Goal: Information Seeking & Learning: Learn about a topic

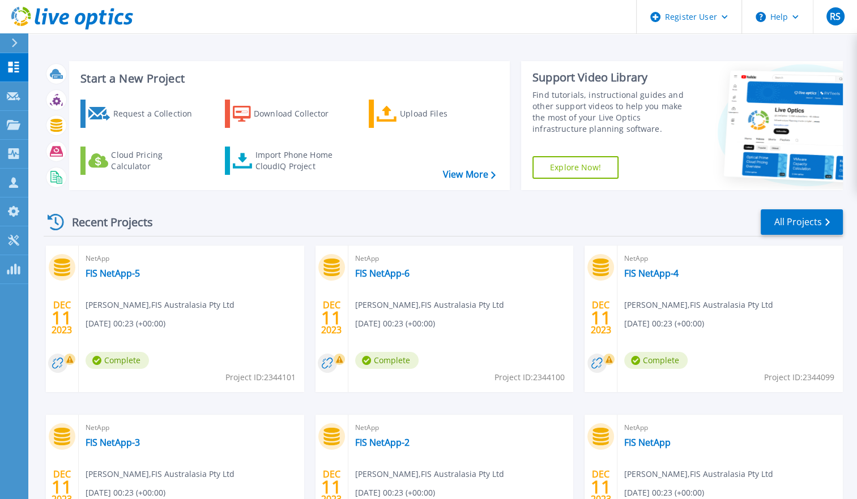
click at [10, 44] on div at bounding box center [19, 42] width 18 height 19
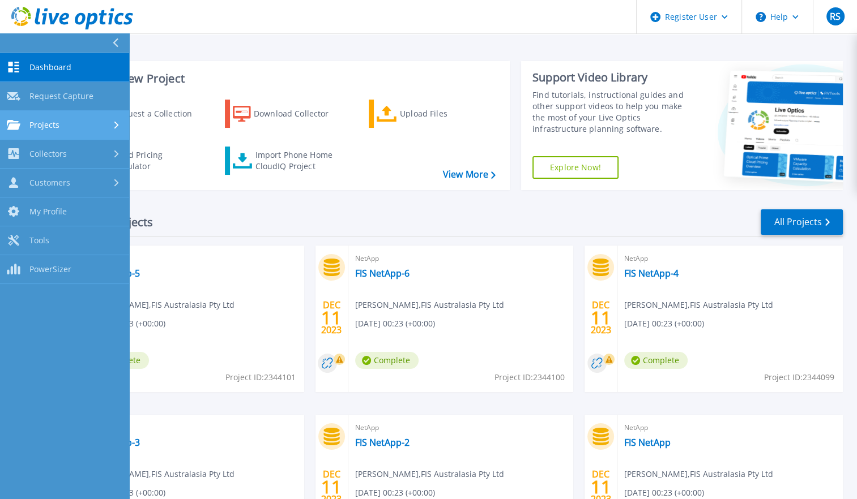
click at [46, 127] on span "Projects" at bounding box center [44, 125] width 30 height 10
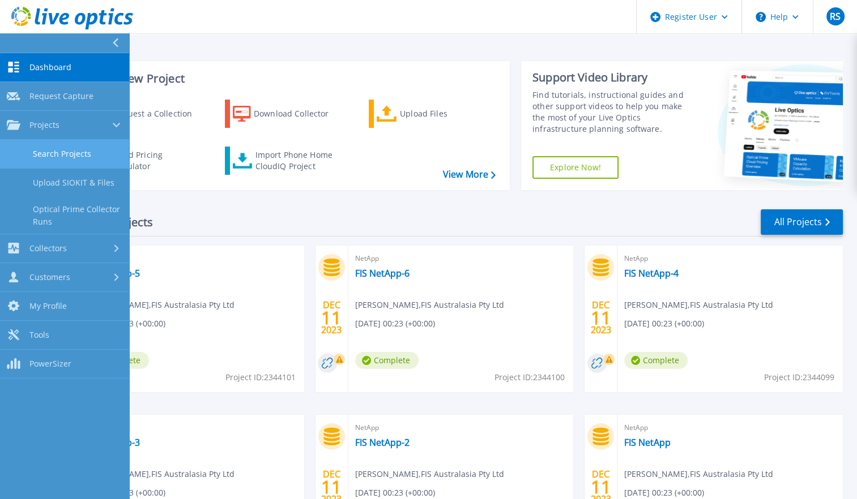
click at [76, 156] on link "Search Projects" at bounding box center [64, 154] width 129 height 29
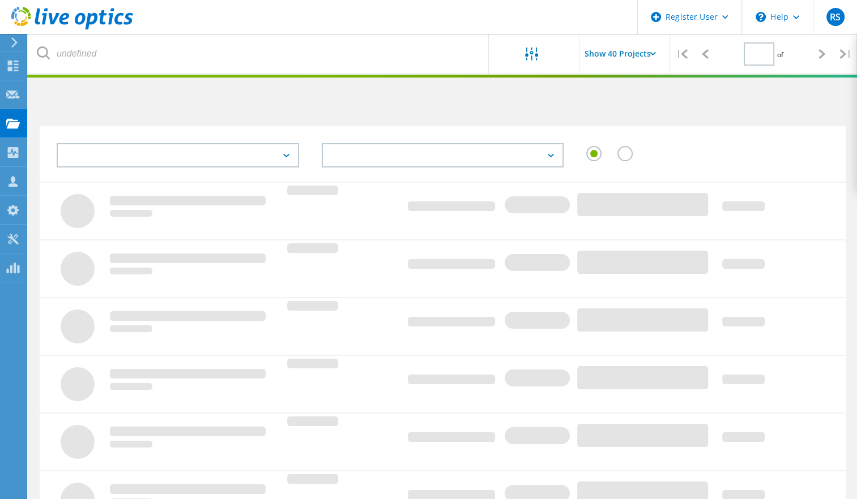
type input "1"
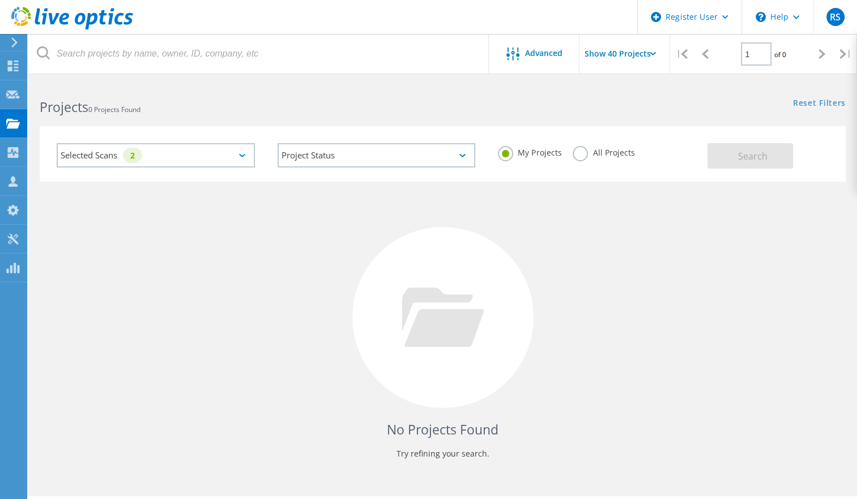
click at [580, 154] on label "All Projects" at bounding box center [603, 151] width 62 height 11
click at [0, 0] on input "All Projects" at bounding box center [0, 0] width 0 height 0
click at [743, 162] on span "Search" at bounding box center [752, 156] width 29 height 12
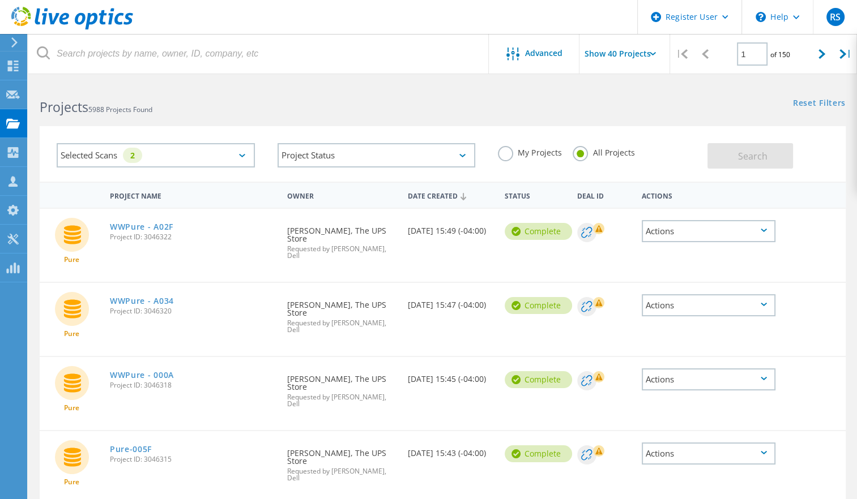
click at [234, 158] on div "Selected Scans 2" at bounding box center [156, 155] width 198 height 24
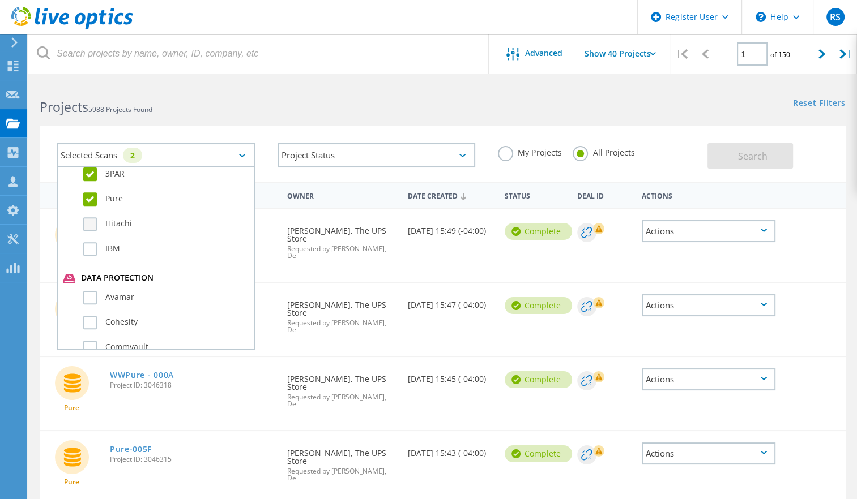
scroll to position [396, 0]
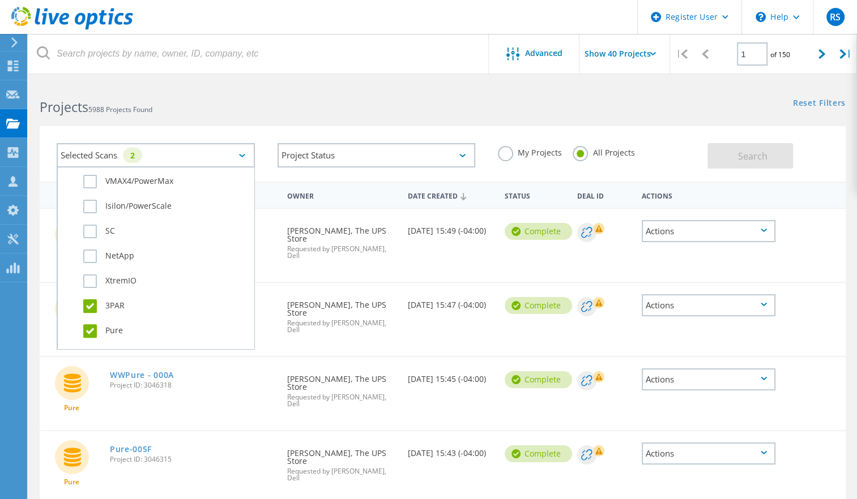
click at [89, 328] on label "Pure" at bounding box center [165, 331] width 165 height 14
click at [0, 0] on input "Pure" at bounding box center [0, 0] width 0 height 0
click at [88, 302] on label "3PAR" at bounding box center [165, 306] width 165 height 14
click at [0, 0] on input "3PAR" at bounding box center [0, 0] width 0 height 0
click at [88, 259] on label "NetApp" at bounding box center [165, 257] width 165 height 14
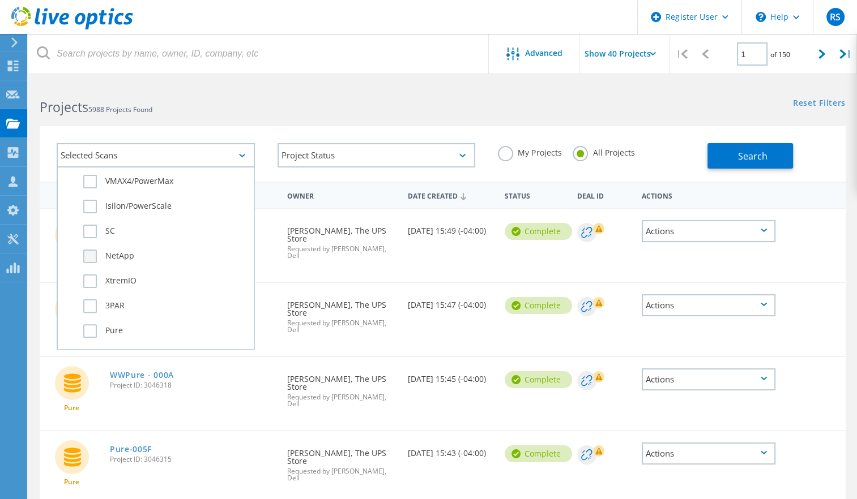
click at [0, 0] on input "NetApp" at bounding box center [0, 0] width 0 height 0
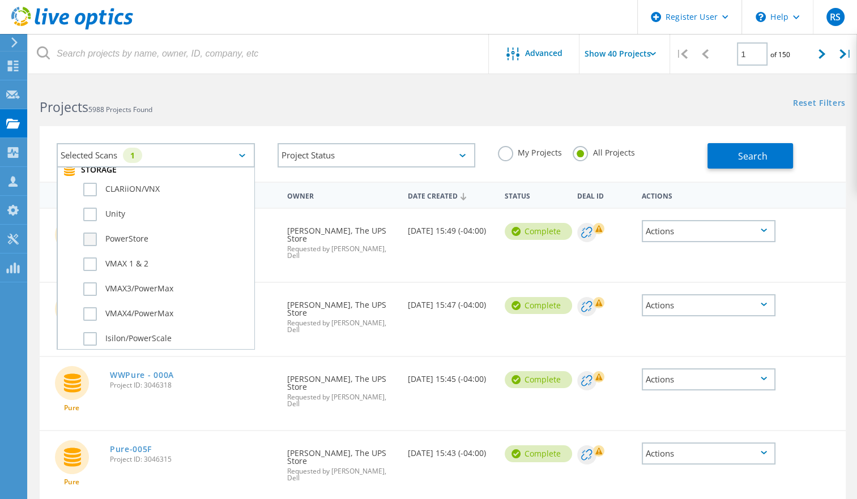
click at [94, 235] on label "PowerStore" at bounding box center [165, 240] width 165 height 14
click at [0, 0] on input "PowerStore" at bounding box center [0, 0] width 0 height 0
click at [568, 108] on div "Projects 5988 Projects Found Reset Filters Show Filters" at bounding box center [442, 97] width 828 height 30
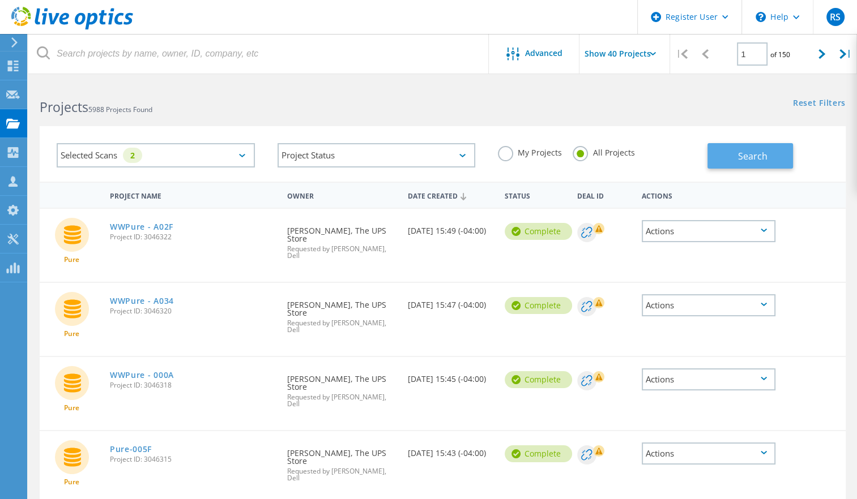
click at [751, 152] on span "Search" at bounding box center [752, 156] width 29 height 12
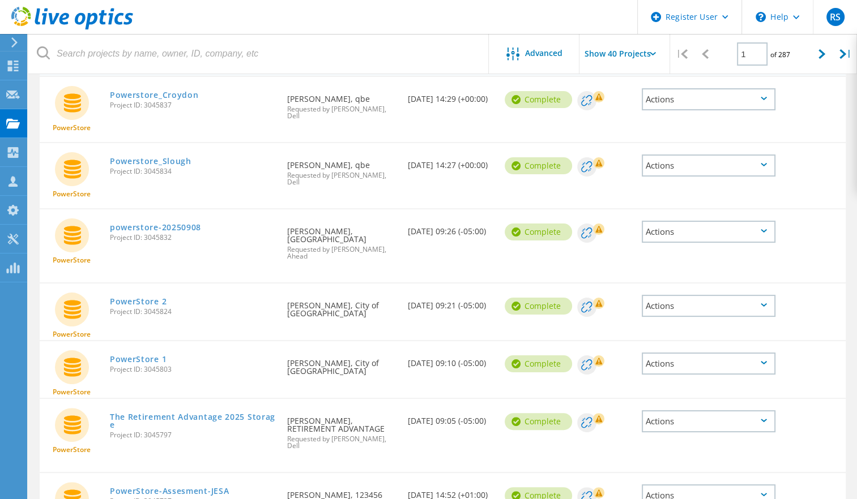
scroll to position [0, 0]
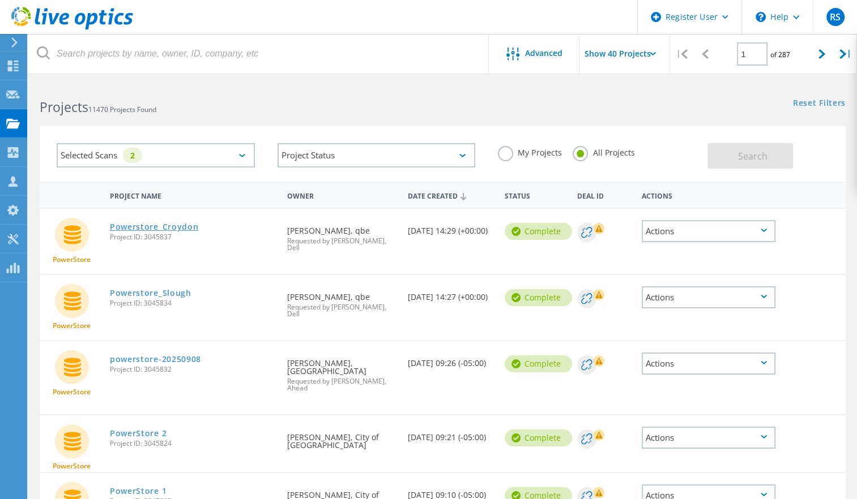
click at [134, 227] on link "Powerstore_Croydon" at bounding box center [154, 227] width 89 height 8
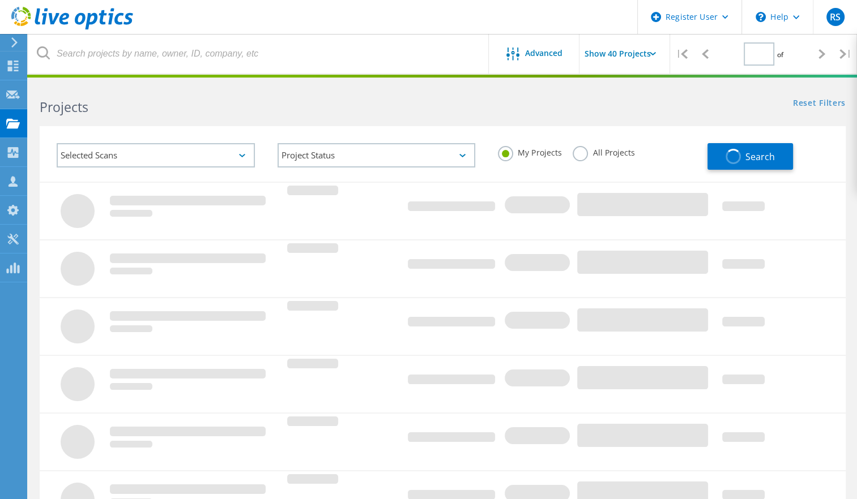
type input "1"
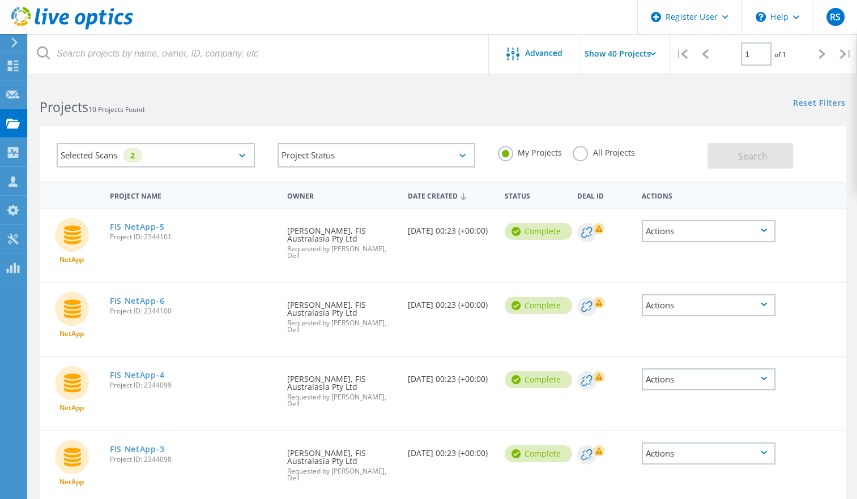
click at [233, 160] on div "Selected Scans 2" at bounding box center [156, 155] width 198 height 24
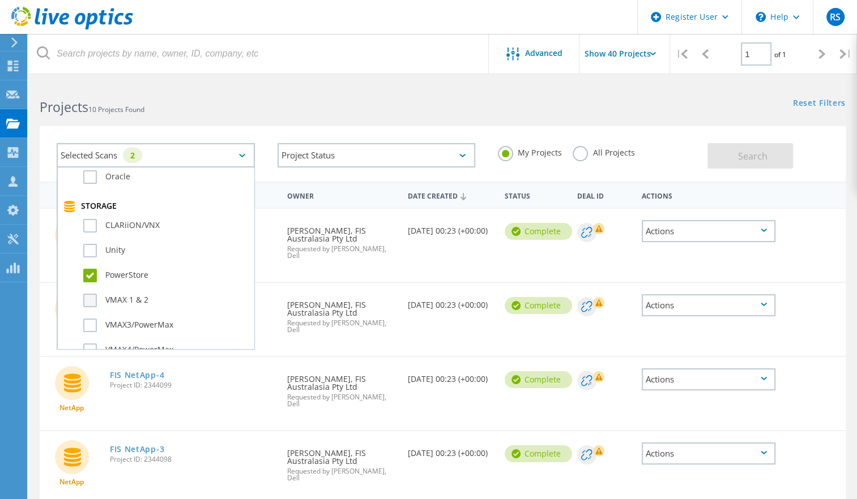
scroll to position [264, 0]
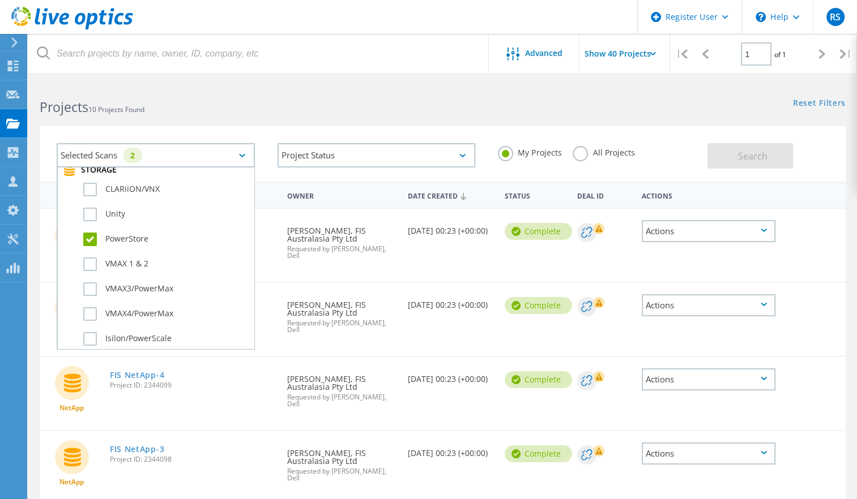
click at [97, 236] on label "PowerStore" at bounding box center [165, 240] width 165 height 14
click at [0, 0] on input "PowerStore" at bounding box center [0, 0] width 0 height 0
click at [757, 147] on button "Search" at bounding box center [749, 155] width 85 height 25
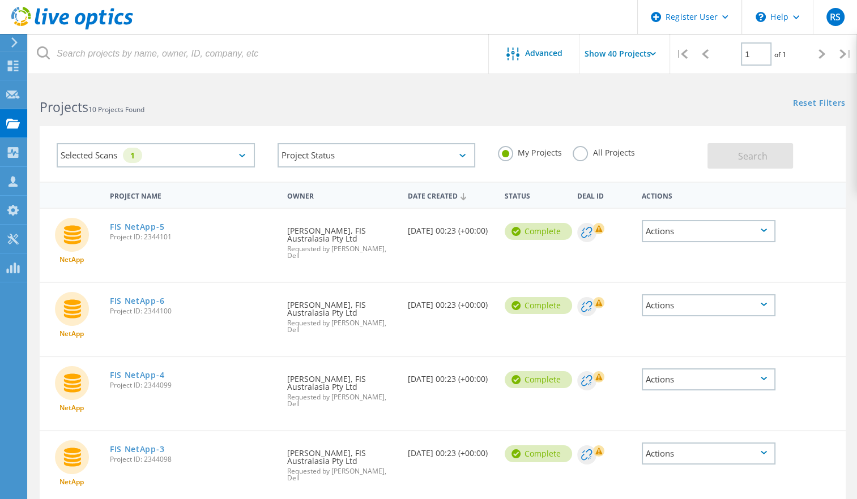
click at [575, 153] on label "All Projects" at bounding box center [603, 151] width 62 height 11
click at [0, 0] on input "All Projects" at bounding box center [0, 0] width 0 height 0
click at [542, 153] on label "My Projects" at bounding box center [529, 151] width 63 height 11
click at [0, 0] on input "My Projects" at bounding box center [0, 0] width 0 height 0
click at [602, 153] on label "All Projects" at bounding box center [603, 151] width 62 height 11
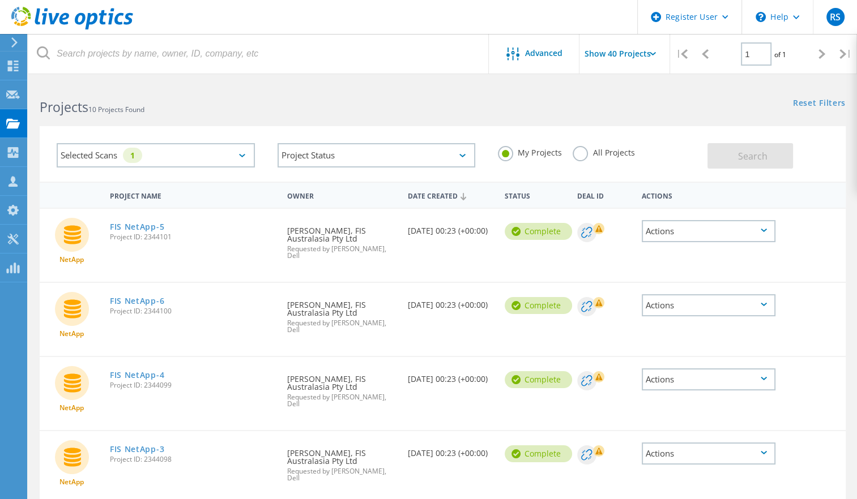
click at [0, 0] on input "All Projects" at bounding box center [0, 0] width 0 height 0
click at [722, 152] on button "Search" at bounding box center [749, 155] width 85 height 25
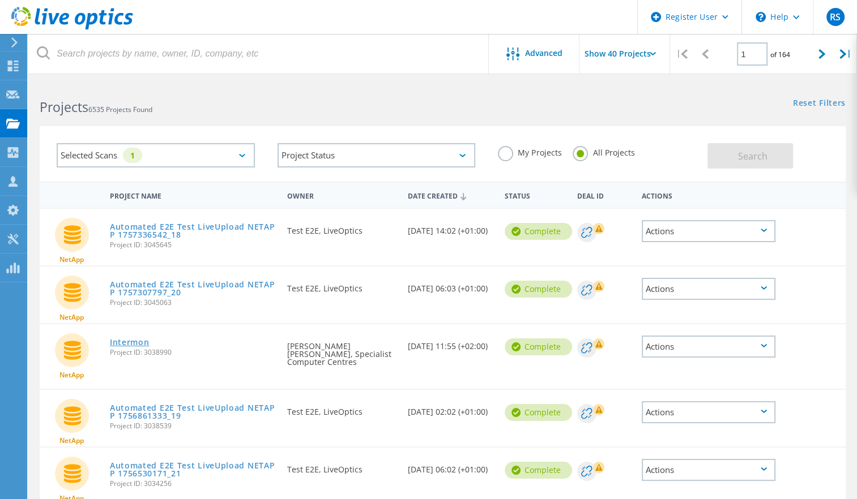
click at [122, 344] on link "Intermon" at bounding box center [130, 343] width 40 height 8
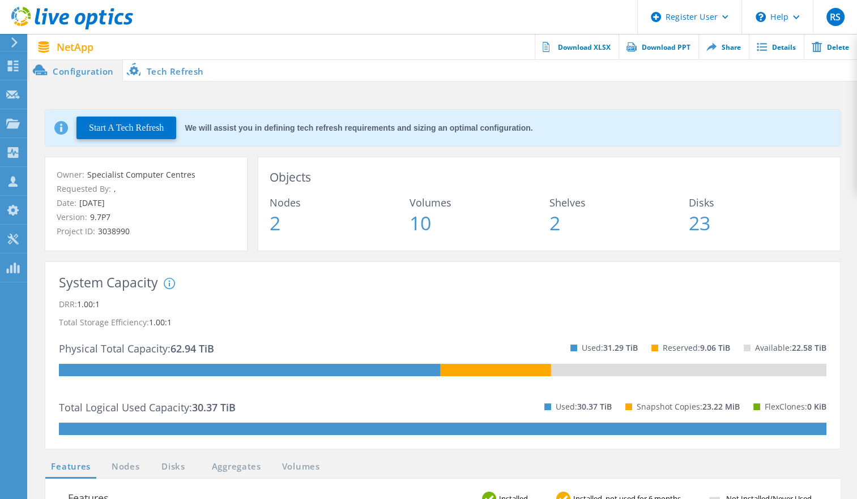
click at [167, 70] on li "Tech Refresh" at bounding box center [167, 70] width 89 height 23
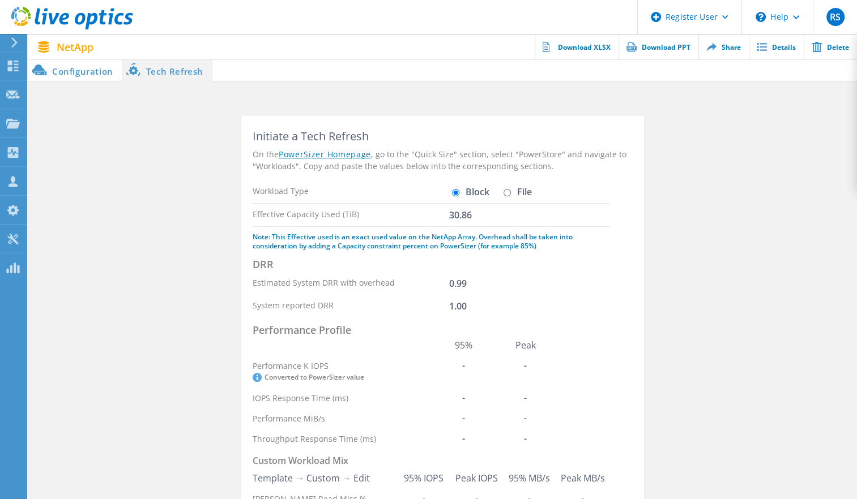
scroll to position [131, 0]
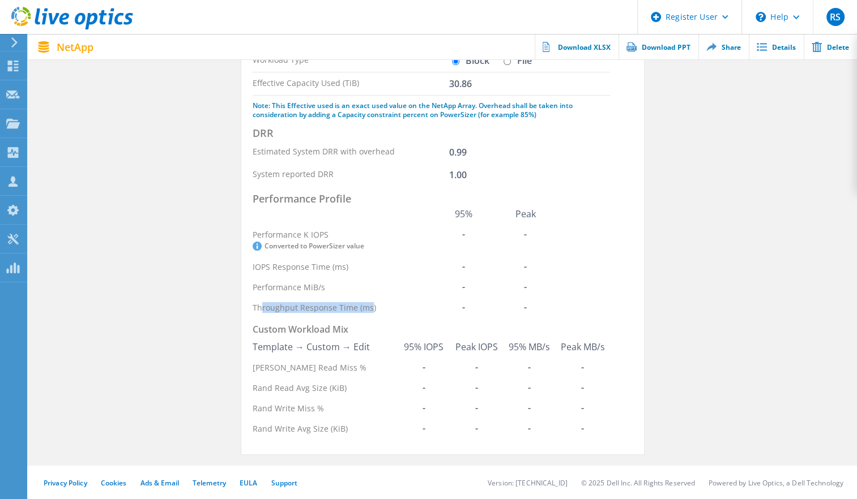
drag, startPoint x: 260, startPoint y: 306, endPoint x: 369, endPoint y: 306, distance: 108.7
click at [369, 306] on th "Throughput Response Time (ms)" at bounding box center [342, 307] width 180 height 20
click at [267, 366] on th "[PERSON_NAME] Read Miss %" at bounding box center [324, 367] width 145 height 20
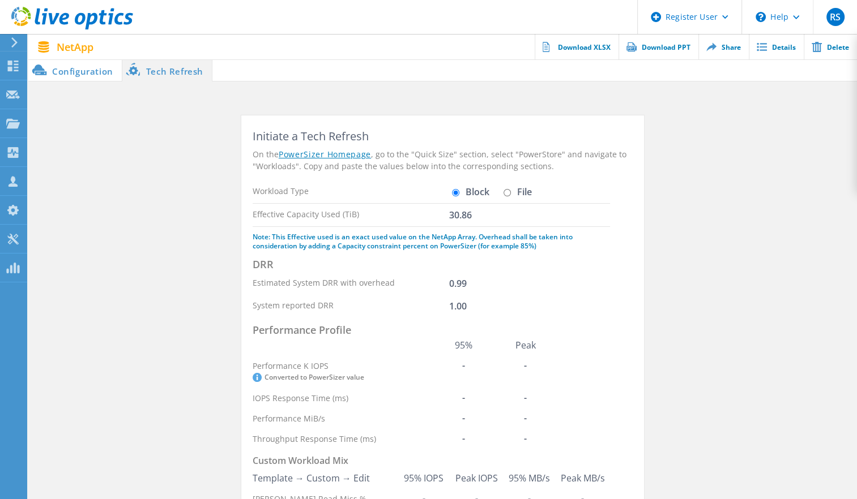
click at [62, 70] on li "Configuration" at bounding box center [74, 70] width 93 height 23
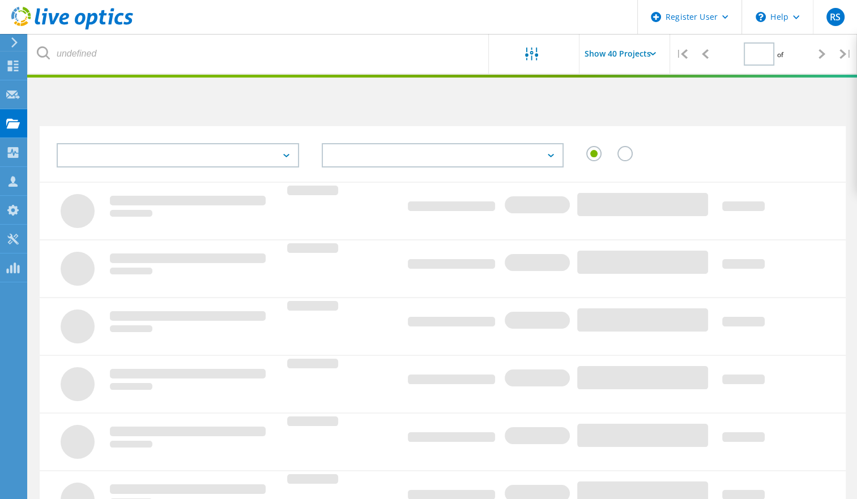
type input "1"
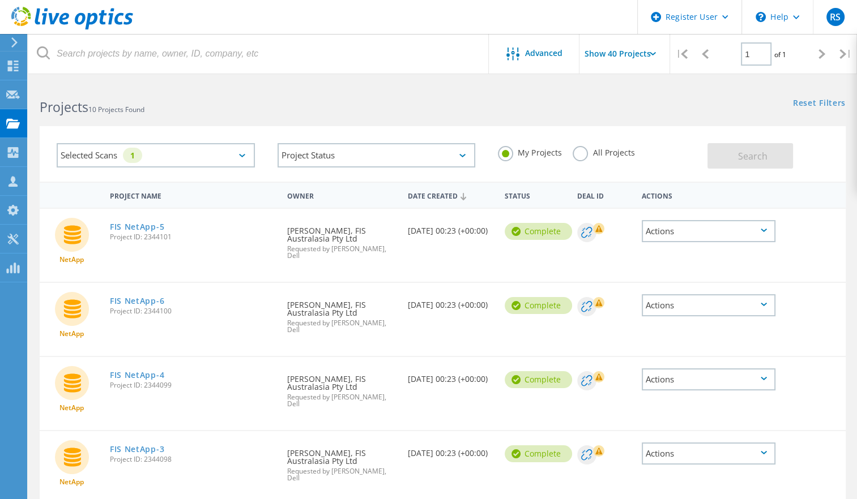
click at [585, 152] on label "All Projects" at bounding box center [603, 151] width 62 height 11
click at [0, 0] on input "All Projects" at bounding box center [0, 0] width 0 height 0
click at [521, 157] on label "My Projects" at bounding box center [529, 151] width 63 height 11
click at [0, 0] on input "My Projects" at bounding box center [0, 0] width 0 height 0
click at [607, 151] on label "All Projects" at bounding box center [603, 151] width 62 height 11
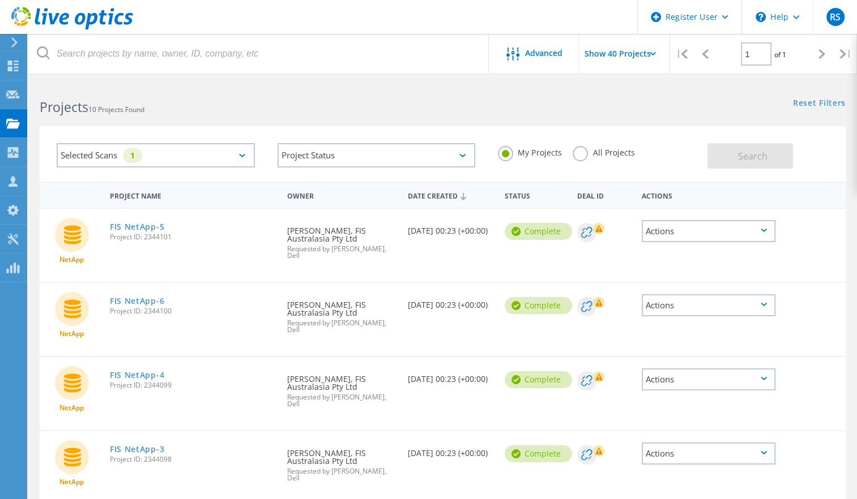
click at [0, 0] on input "All Projects" at bounding box center [0, 0] width 0 height 0
click at [759, 151] on span "Search" at bounding box center [752, 156] width 29 height 12
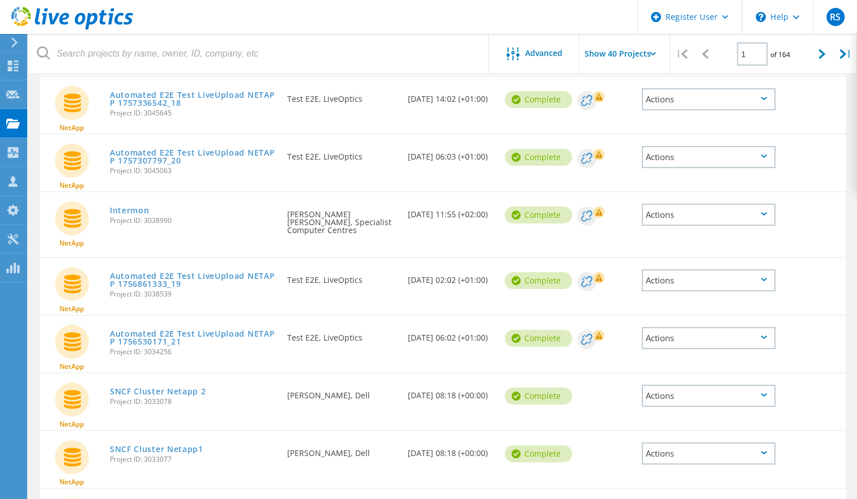
scroll to position [264, 0]
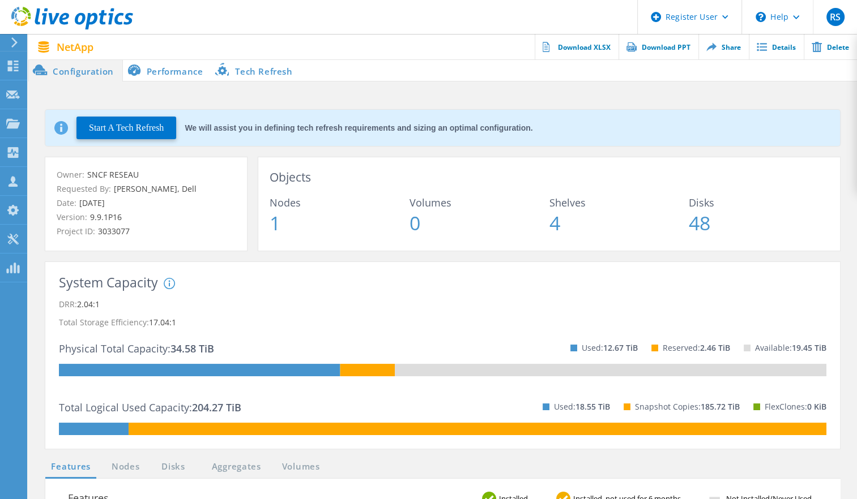
click at [176, 70] on li "Performance" at bounding box center [167, 70] width 89 height 23
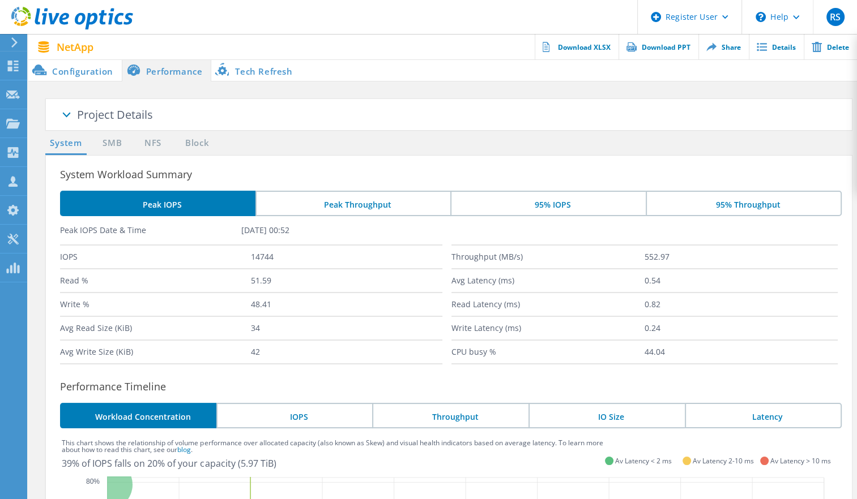
click at [260, 65] on li "Tech Refresh" at bounding box center [255, 70] width 89 height 23
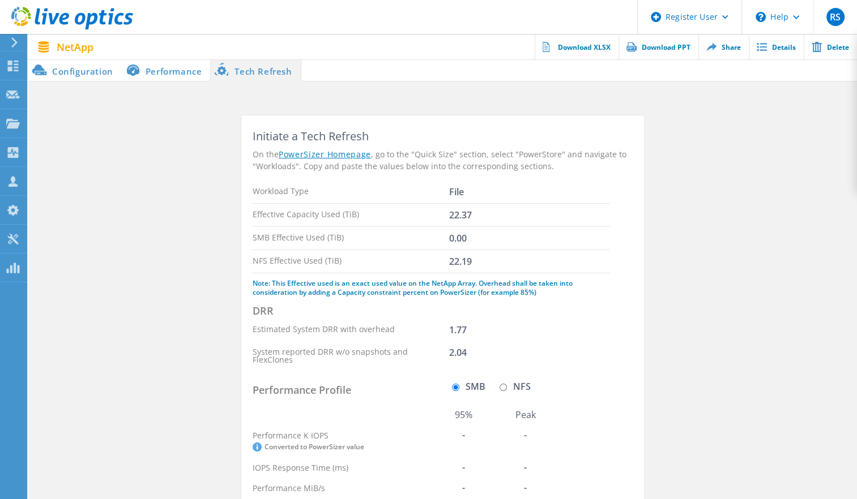
click at [74, 69] on li "Configuration" at bounding box center [74, 70] width 93 height 23
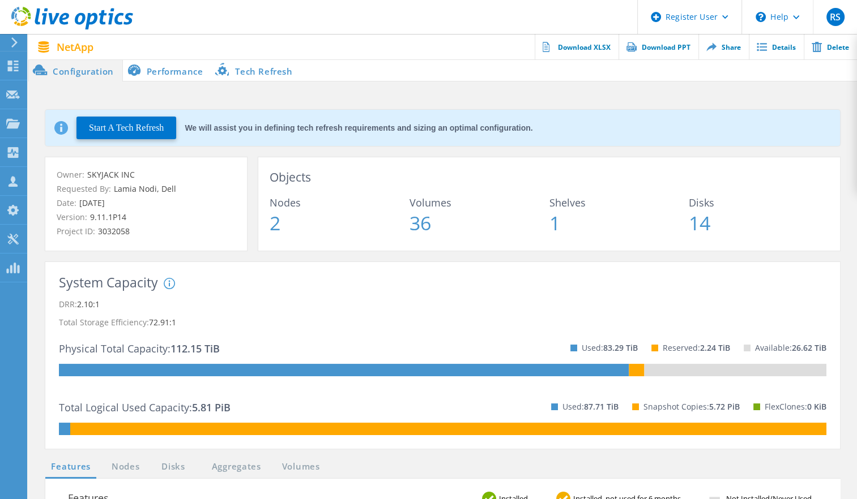
click at [175, 68] on li "Performance" at bounding box center [167, 70] width 89 height 23
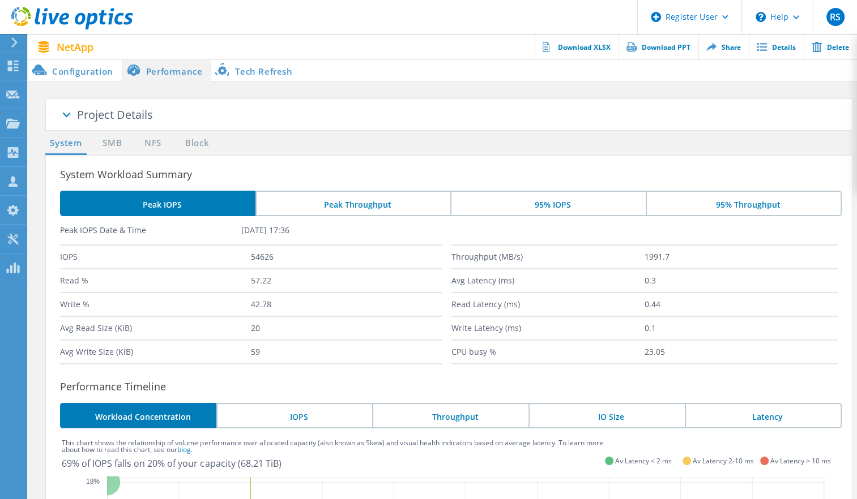
click at [280, 70] on li "Tech Refresh" at bounding box center [255, 70] width 89 height 23
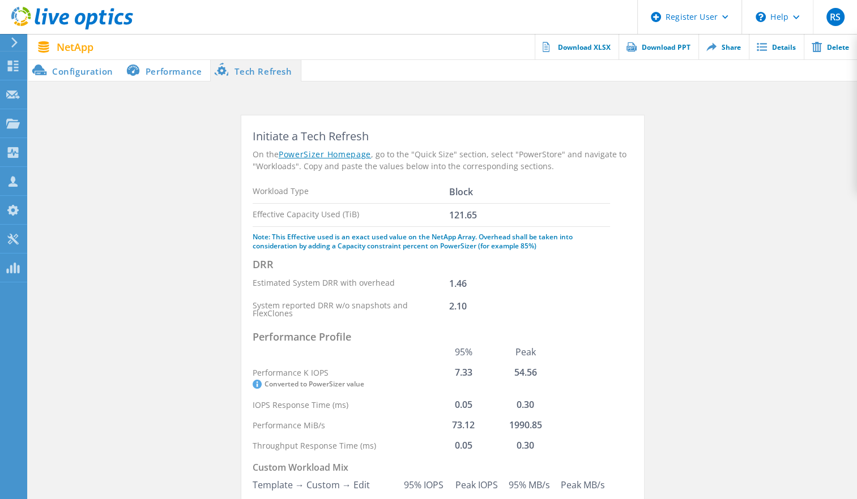
click at [70, 70] on li "Configuration" at bounding box center [74, 70] width 93 height 23
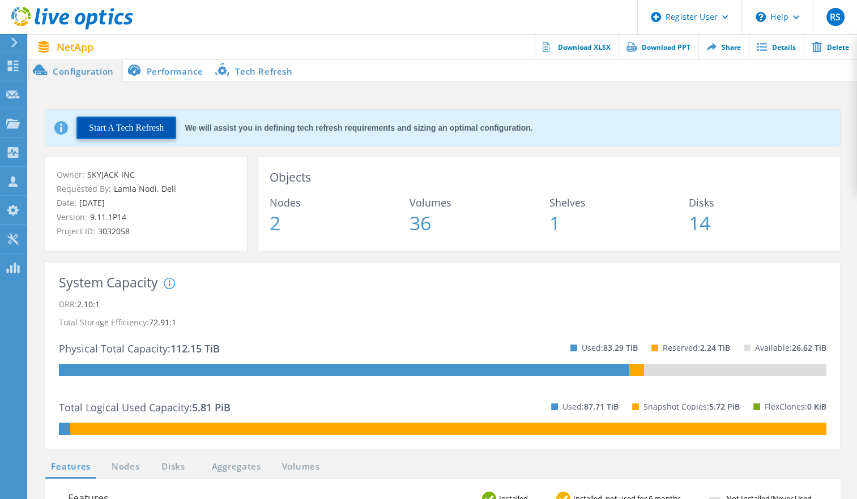
click at [136, 125] on button "Start A Tech Refresh" at bounding box center [126, 128] width 100 height 23
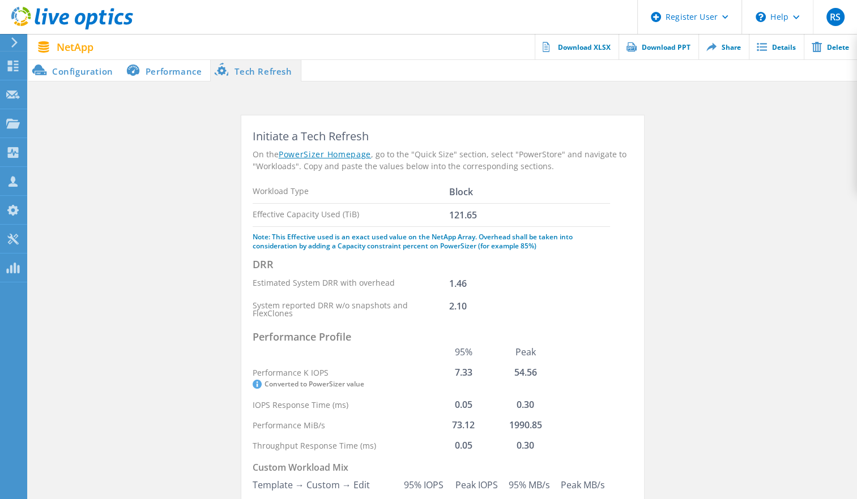
scroll to position [131, 0]
